Goal: Check status: Check status

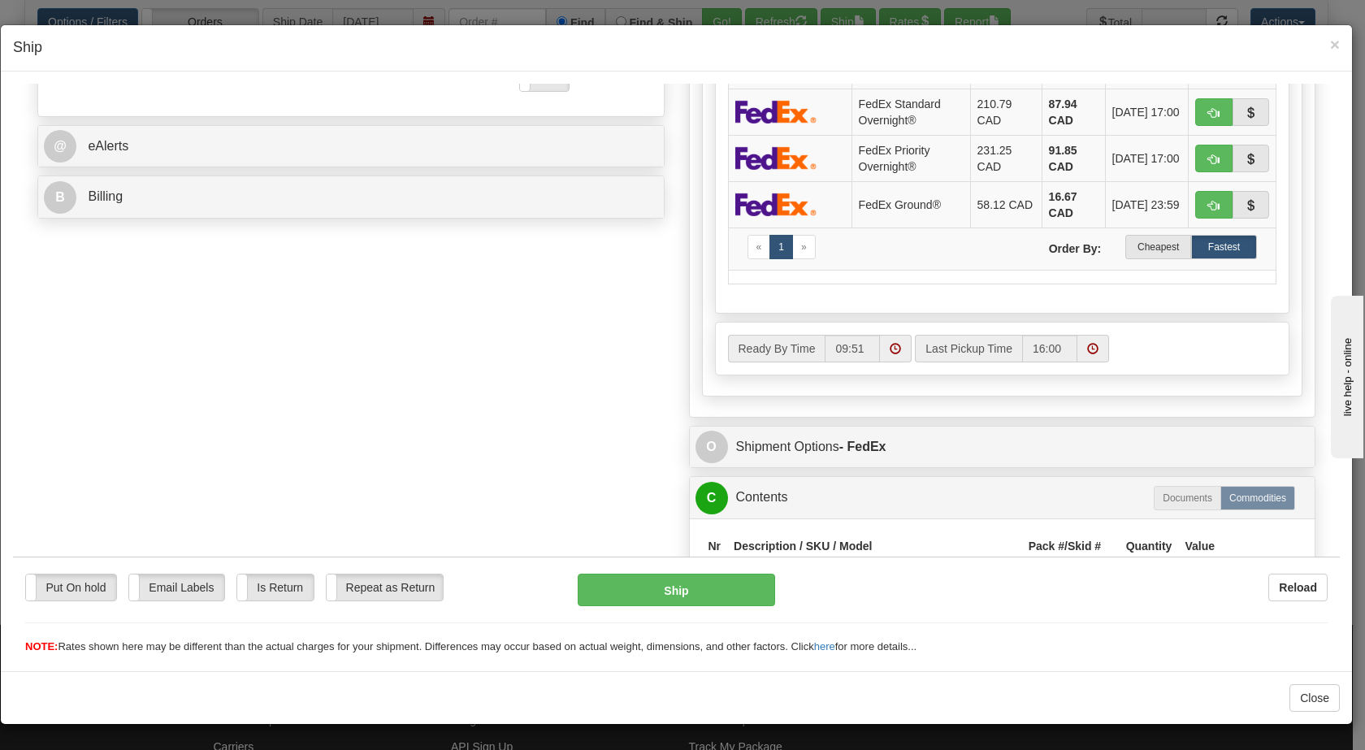
scroll to position [600, 0]
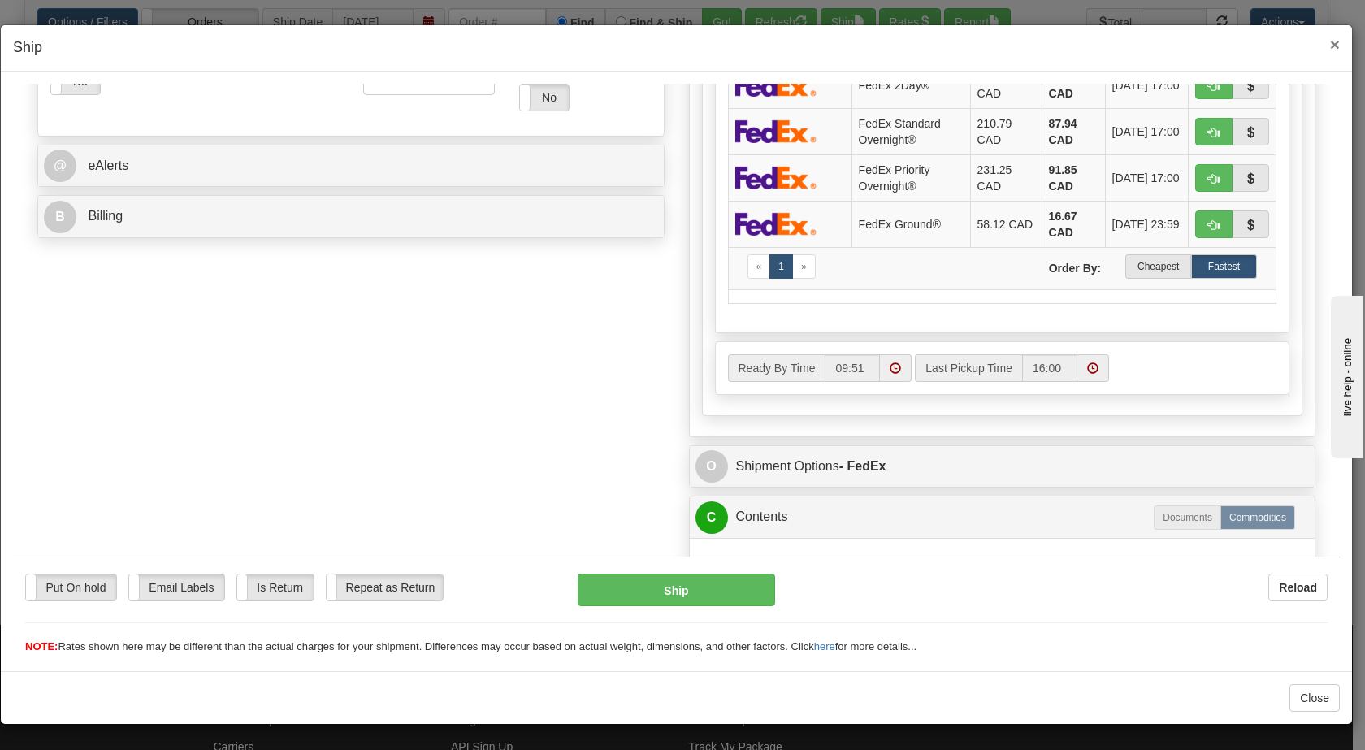
click at [1334, 46] on span "×" at bounding box center [1335, 44] width 10 height 19
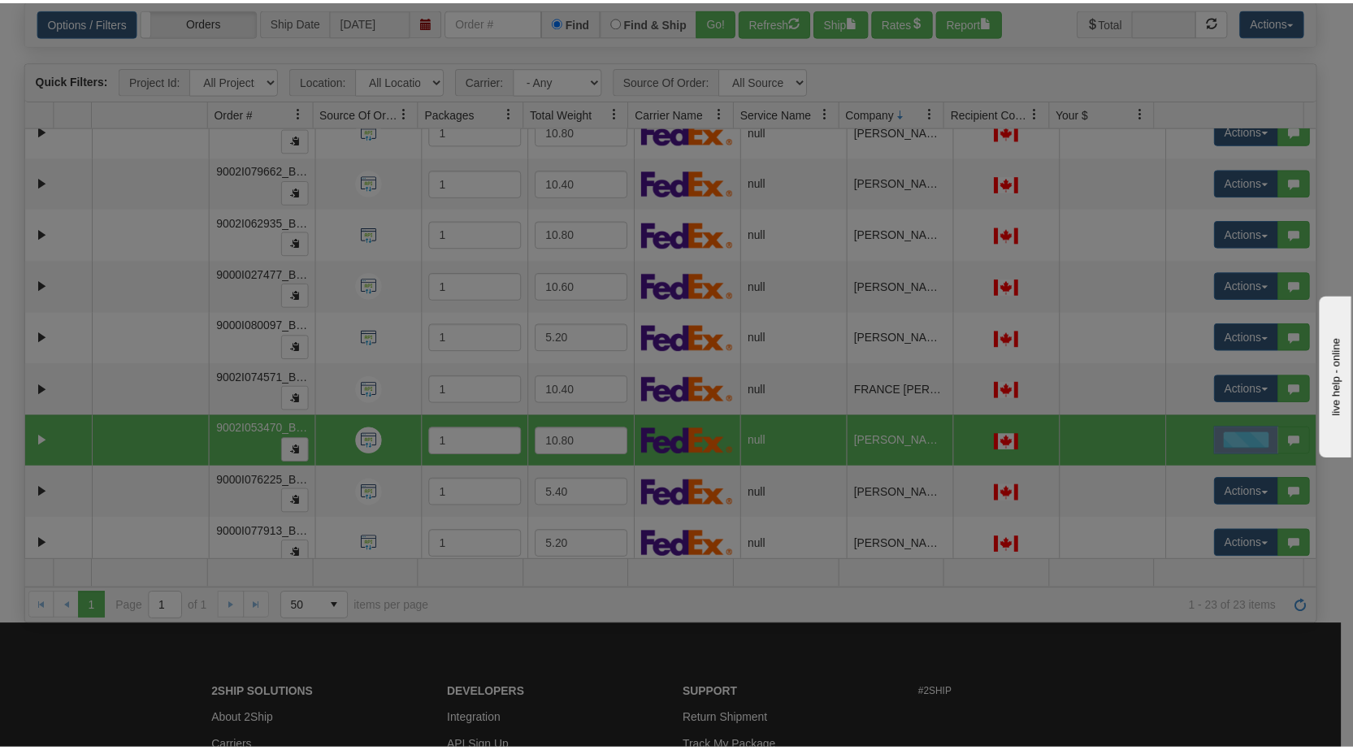
scroll to position [0, 0]
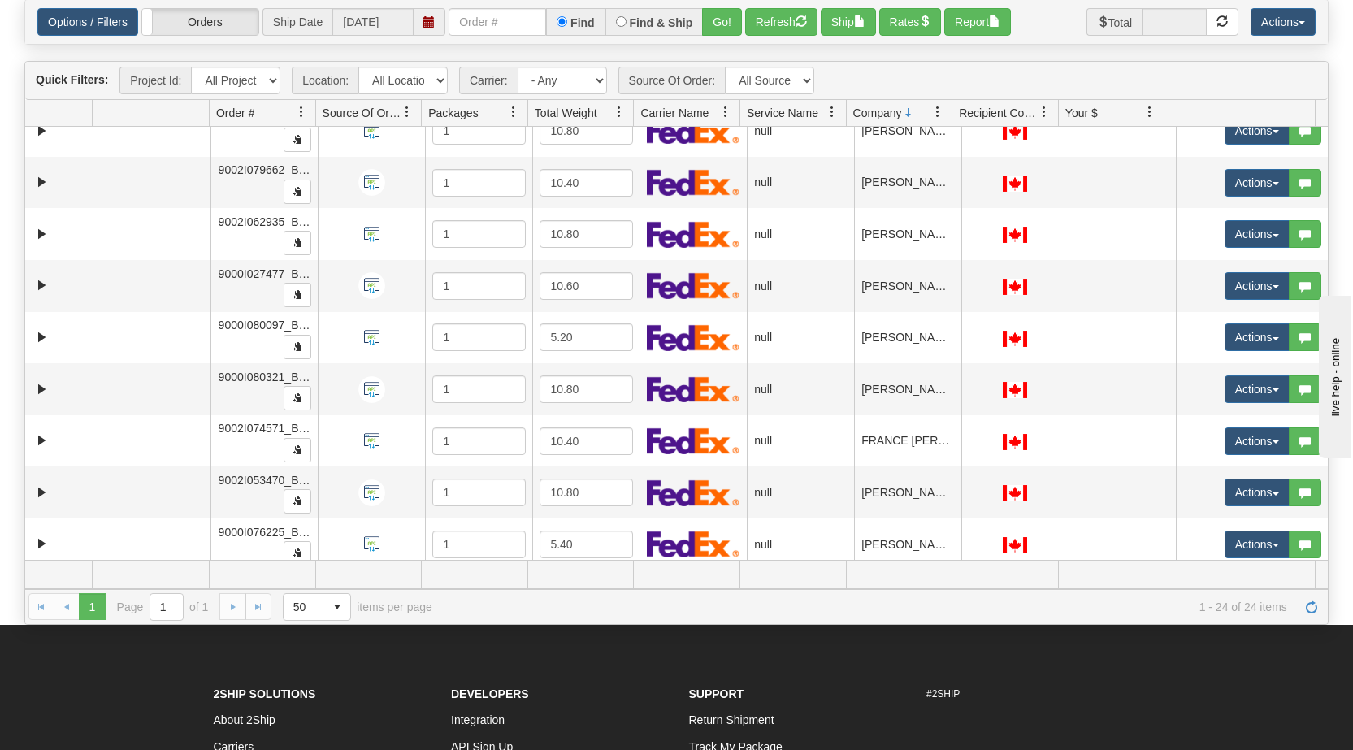
click at [258, 114] on span "Order #" at bounding box center [256, 112] width 93 height 27
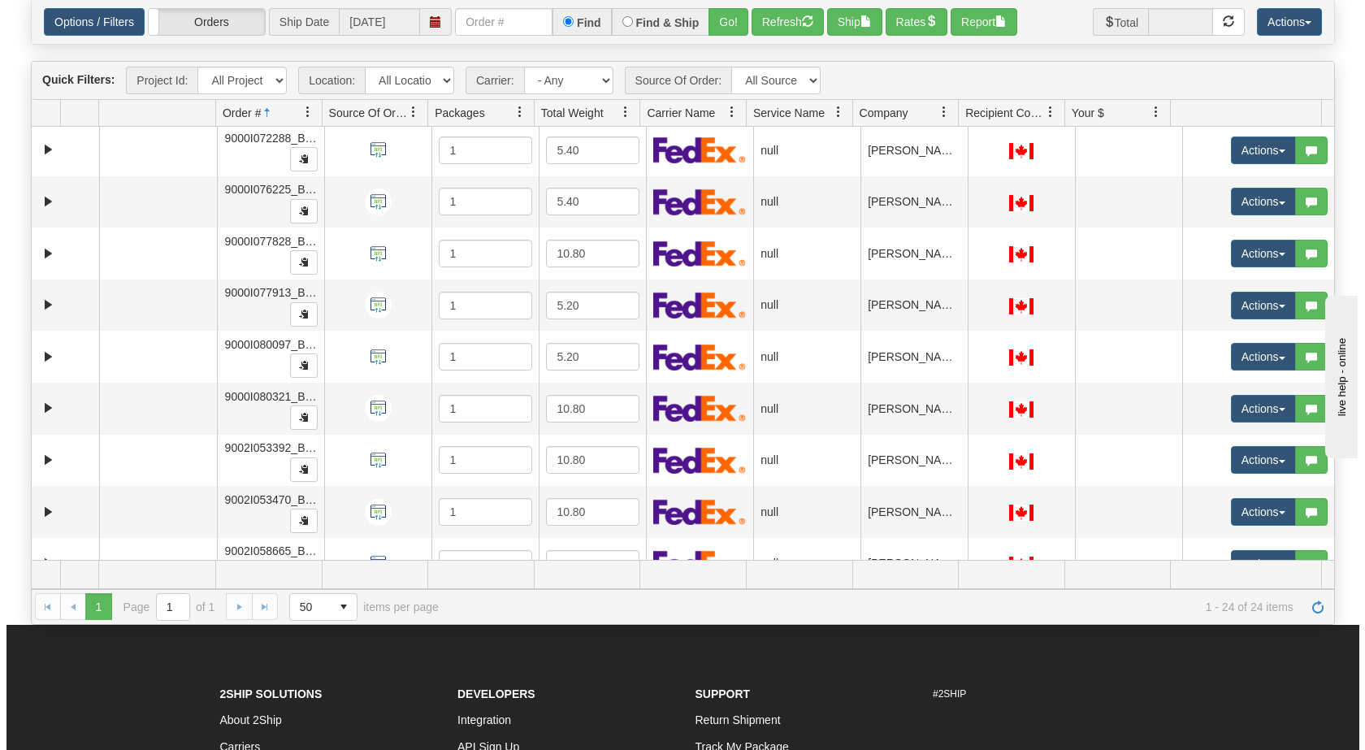
scroll to position [522, 0]
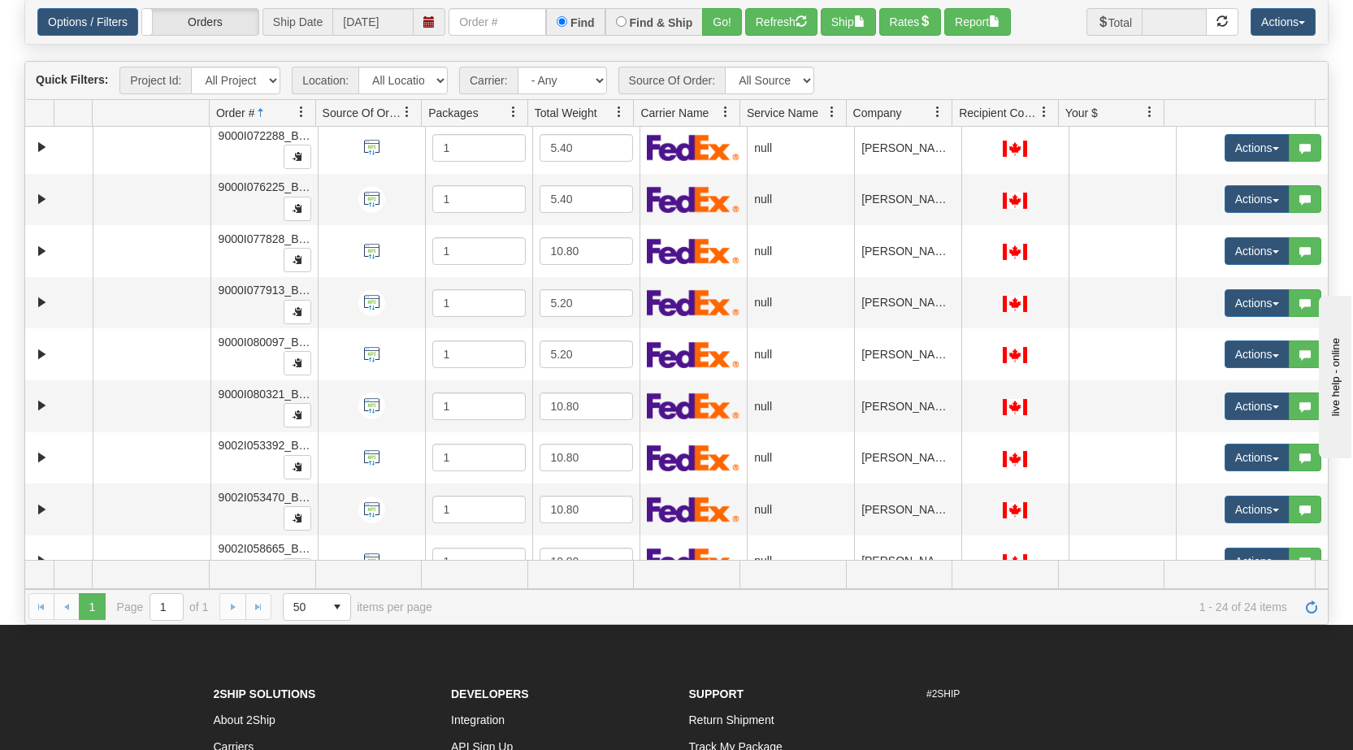
click at [259, 453] on td "9002I053392_BLU" at bounding box center [263, 458] width 107 height 52
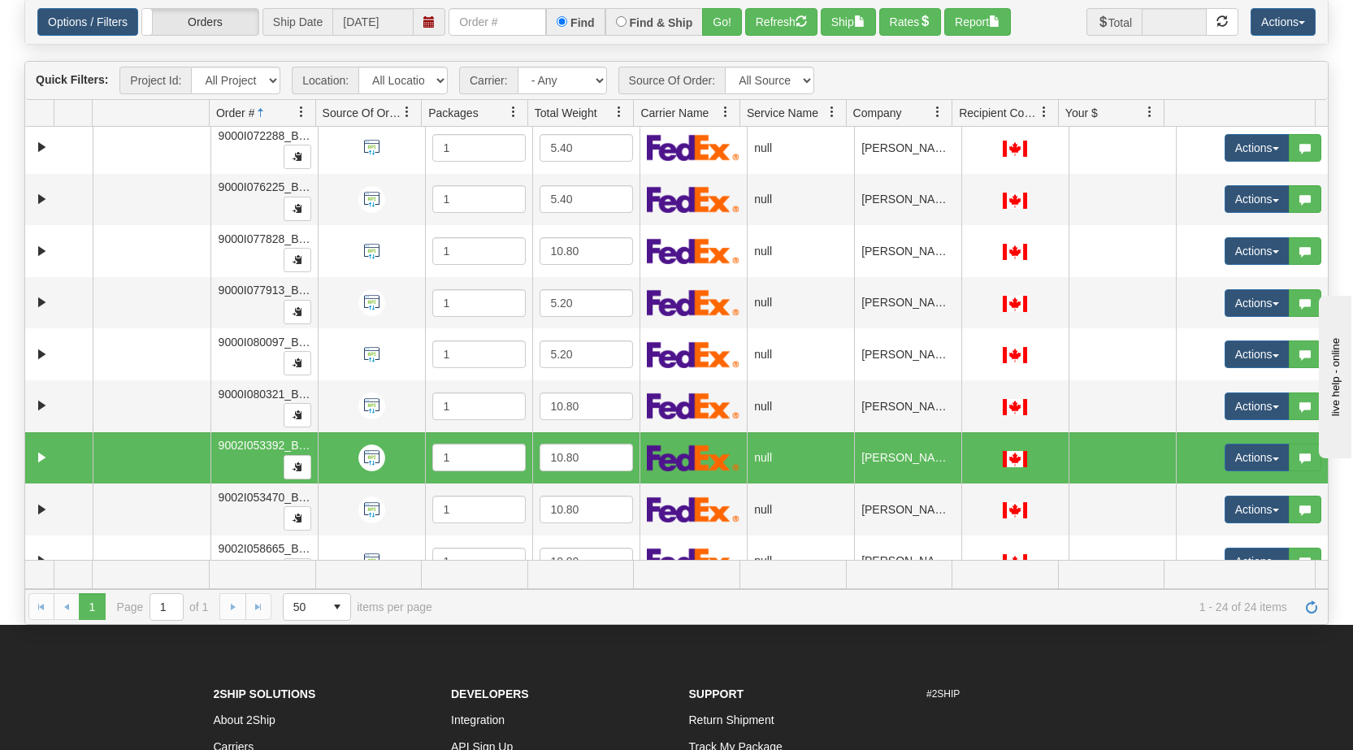
click at [1273, 458] on span "button" at bounding box center [1276, 459] width 7 height 3
click at [1186, 488] on span "Open" at bounding box center [1183, 488] width 39 height 13
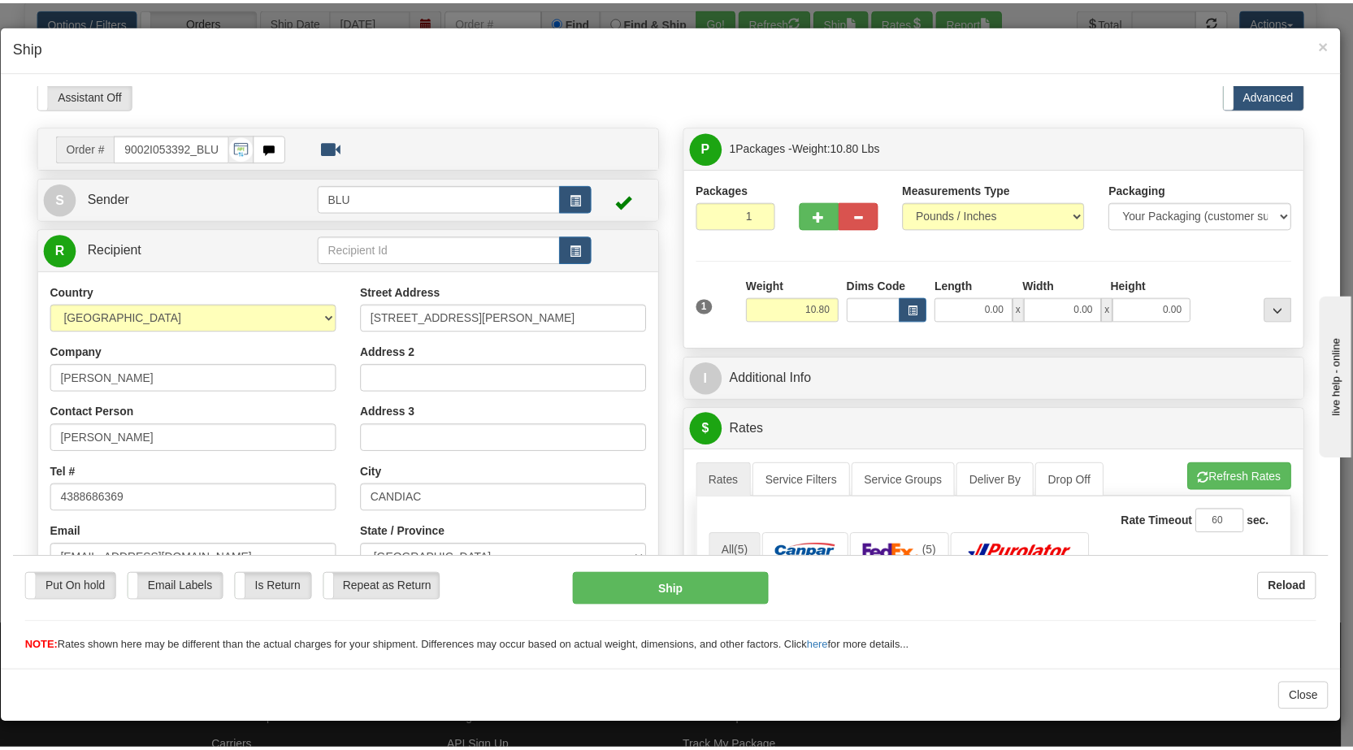
scroll to position [0, 0]
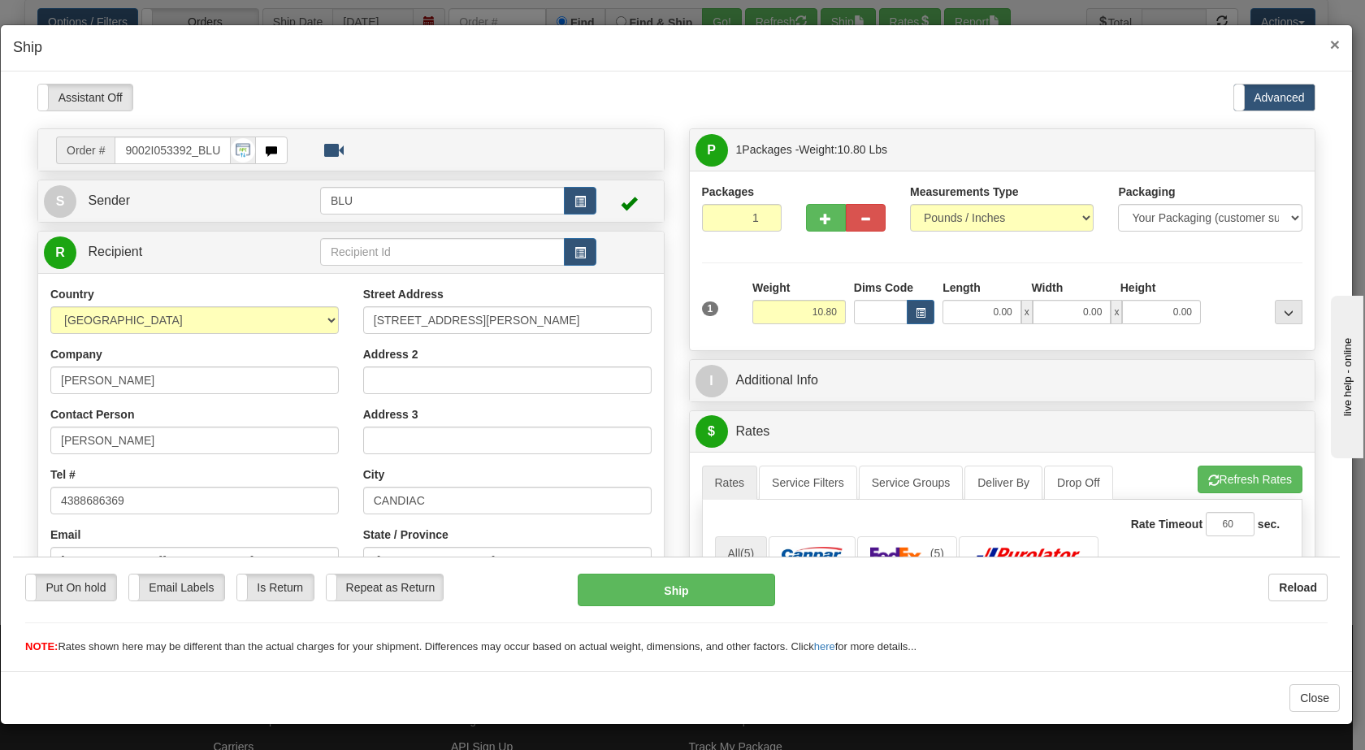
click at [1337, 41] on span "×" at bounding box center [1335, 44] width 10 height 19
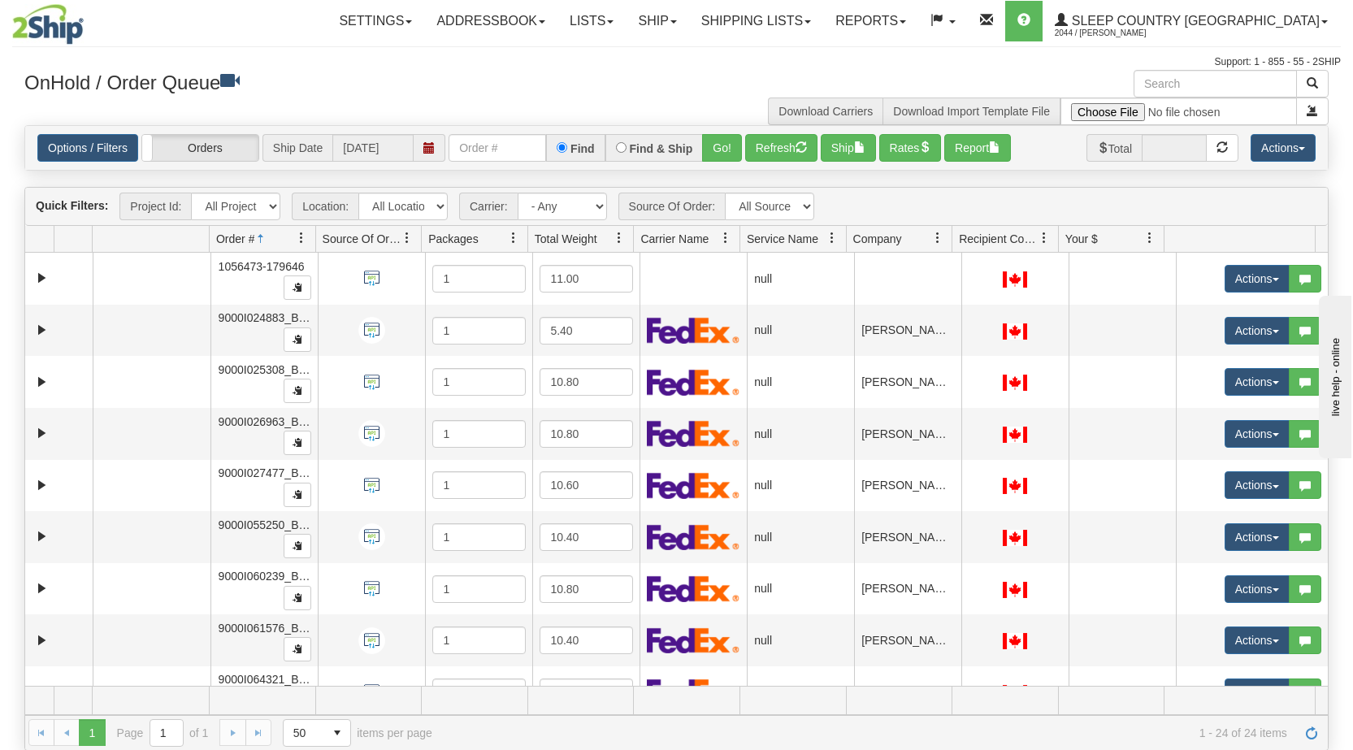
click at [263, 479] on span "9000I027477_BLU" at bounding box center [266, 472] width 95 height 13
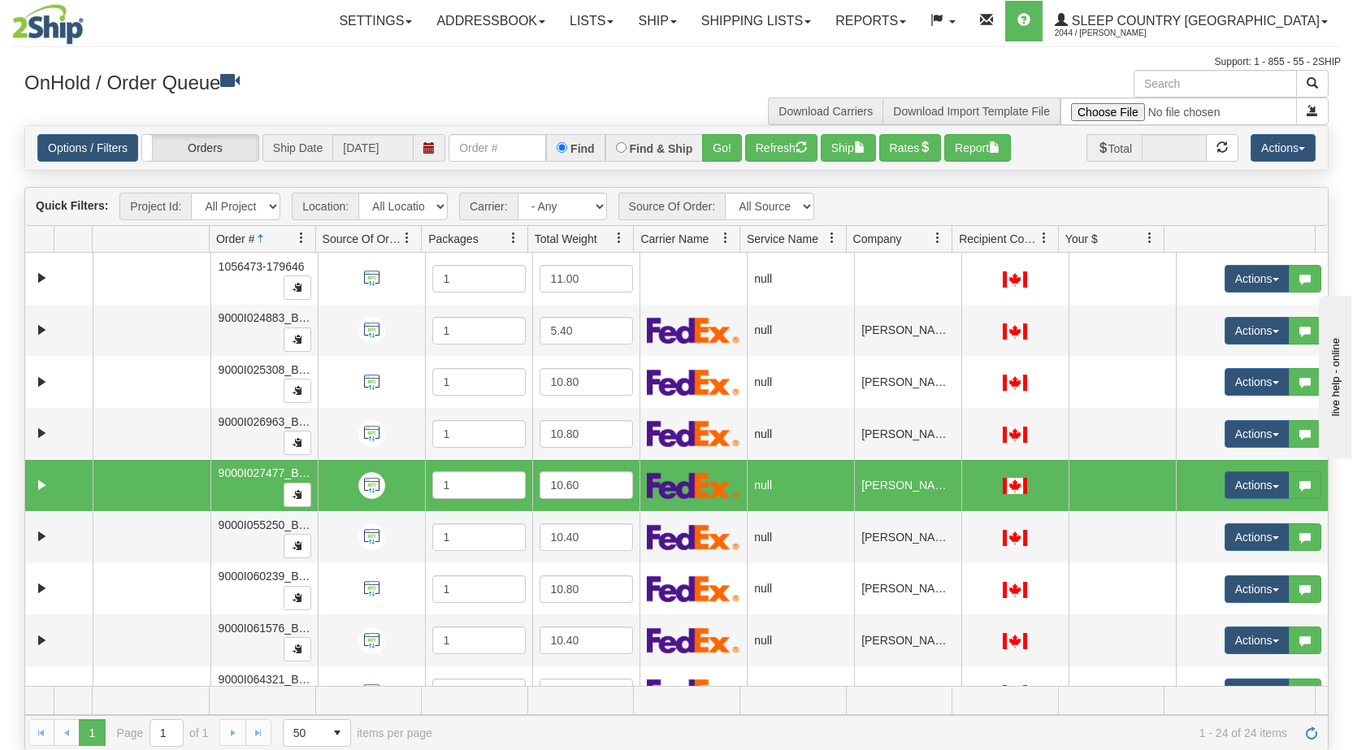
click at [1273, 485] on span "button" at bounding box center [1276, 486] width 7 height 3
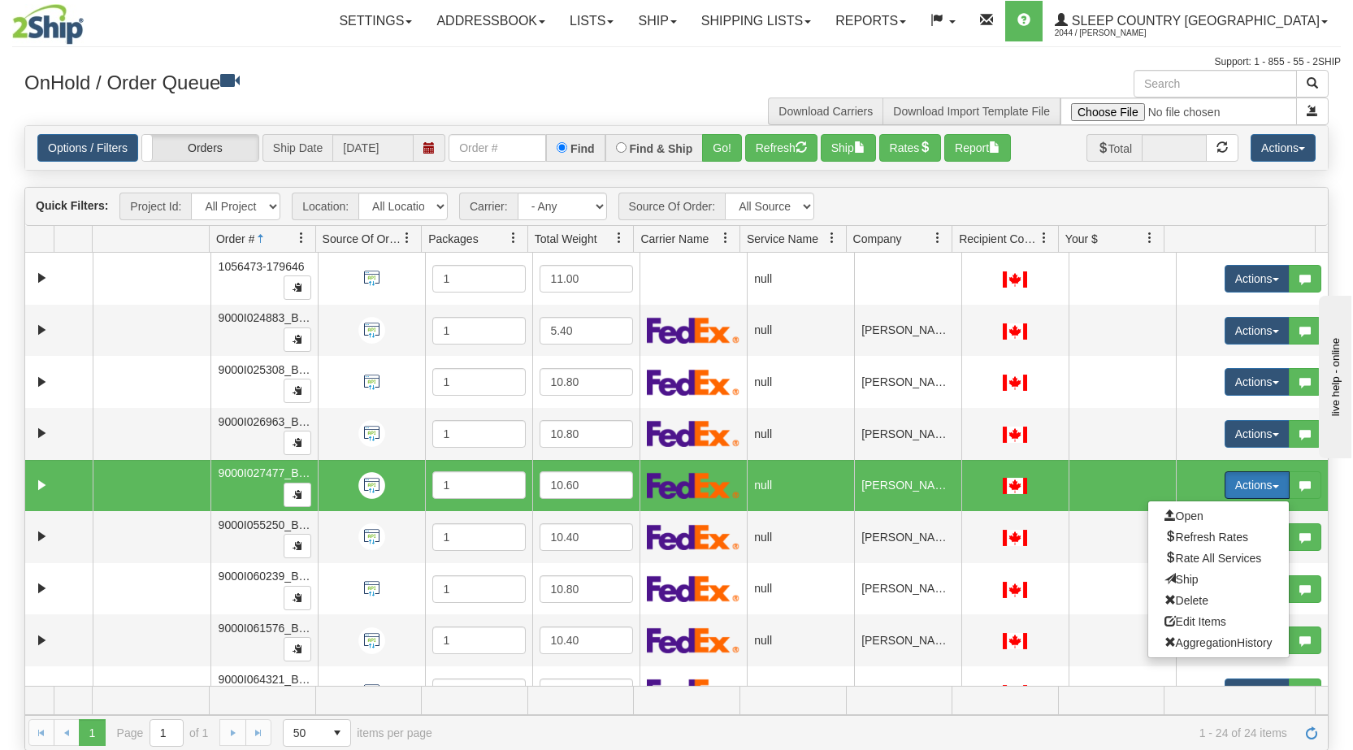
click at [1177, 517] on span "Open" at bounding box center [1183, 516] width 39 height 13
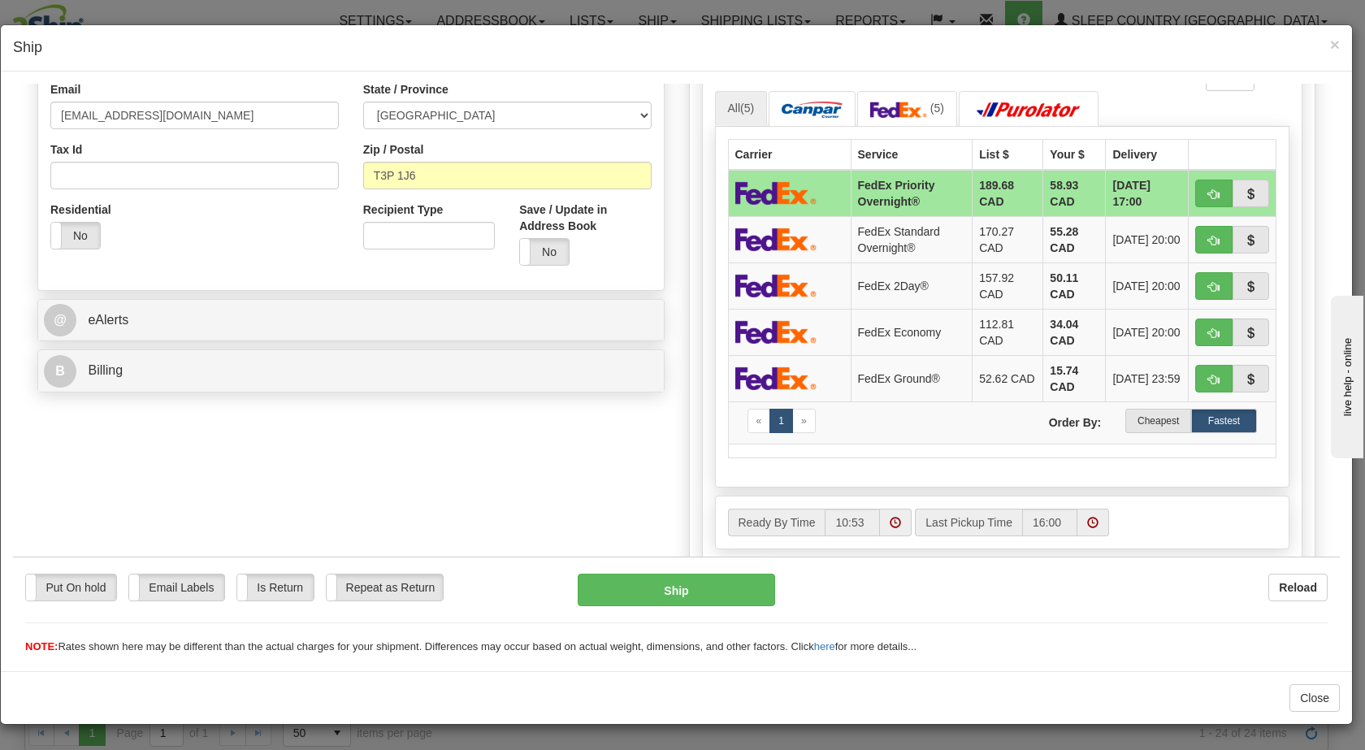
scroll to position [822, 0]
